Goal: Find specific page/section: Find specific page/section

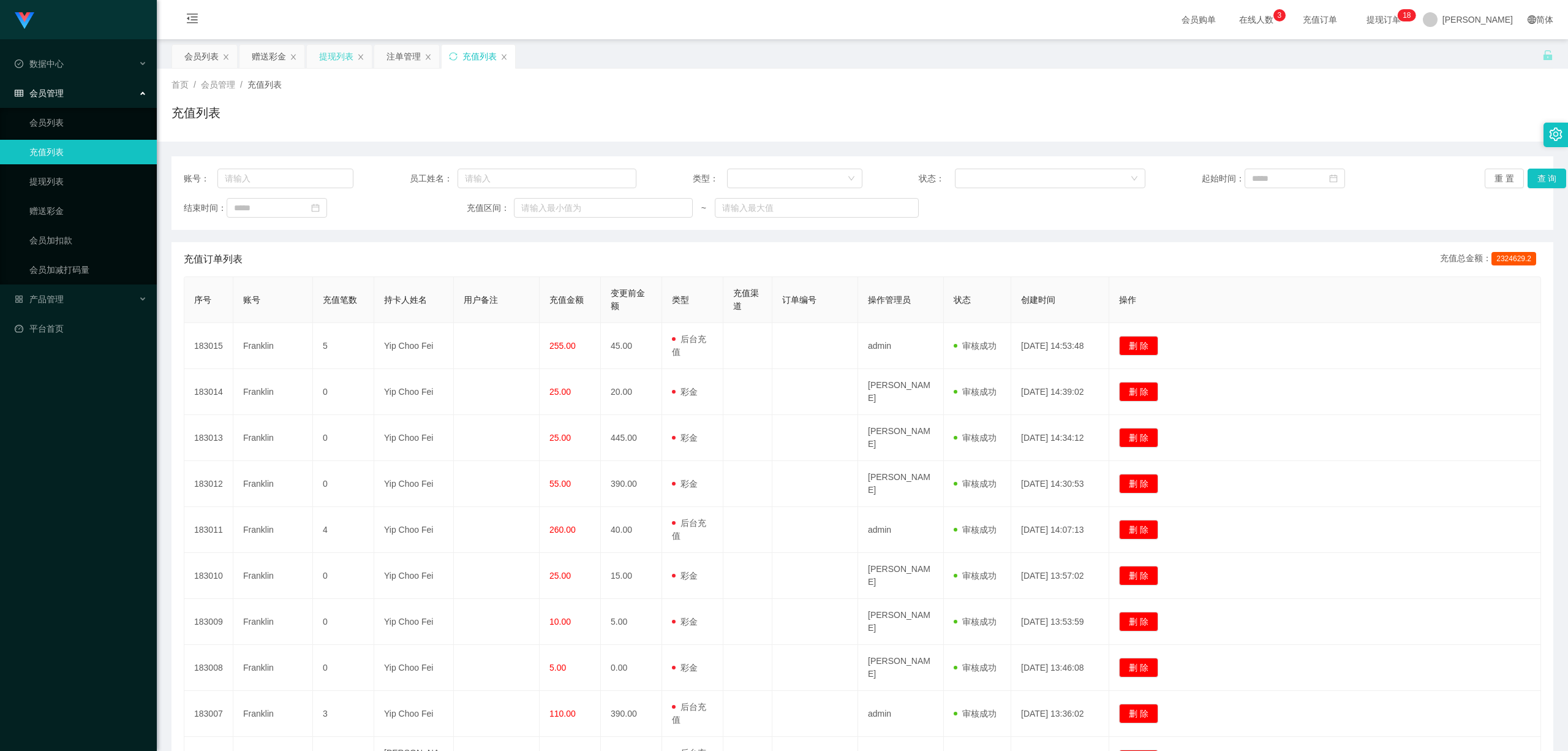
click at [333, 55] on div "提现列表" at bounding box center [336, 56] width 34 height 23
